Goal: Entertainment & Leisure: Browse casually

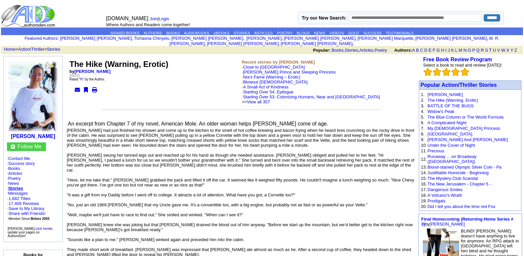
click at [319, 15] on label "Try our New Search:" at bounding box center [324, 17] width 45 height 5
click at [484, 15] on input "******" at bounding box center [492, 17] width 17 height 7
